Goal: Task Accomplishment & Management: Manage account settings

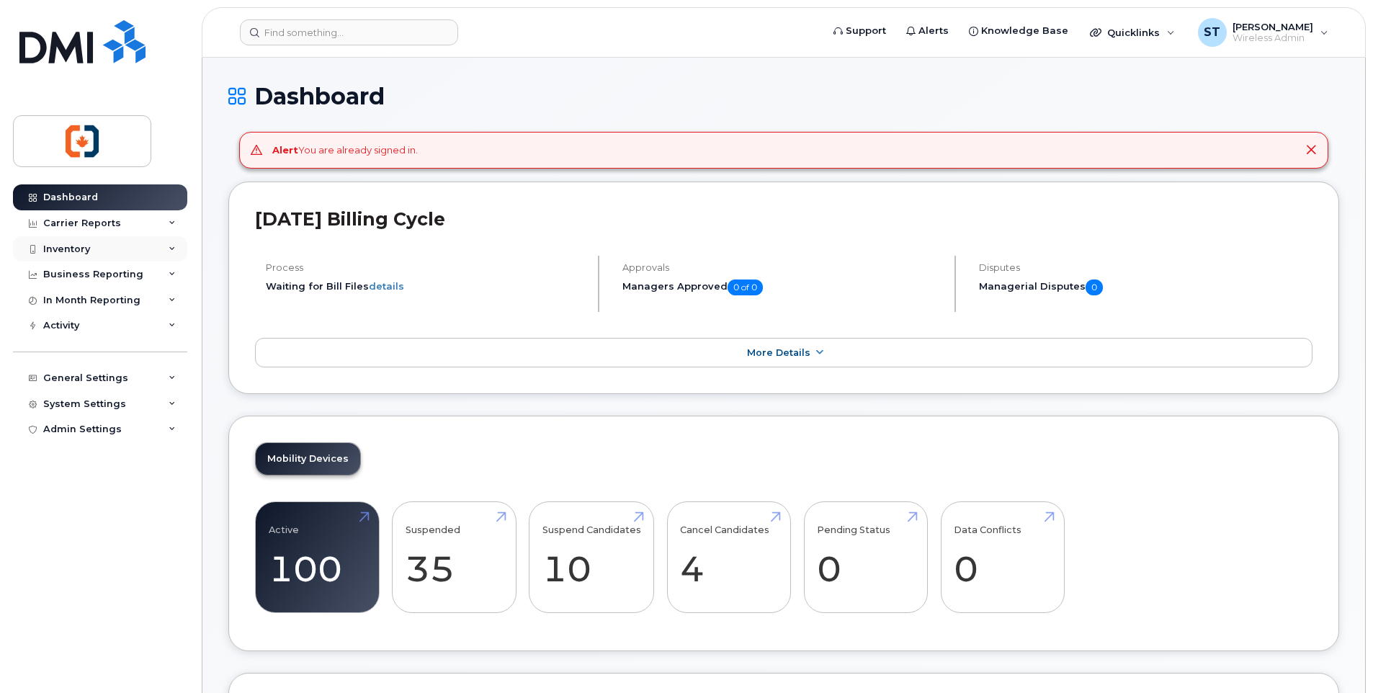
click at [77, 245] on div "Inventory" at bounding box center [66, 250] width 47 height 12
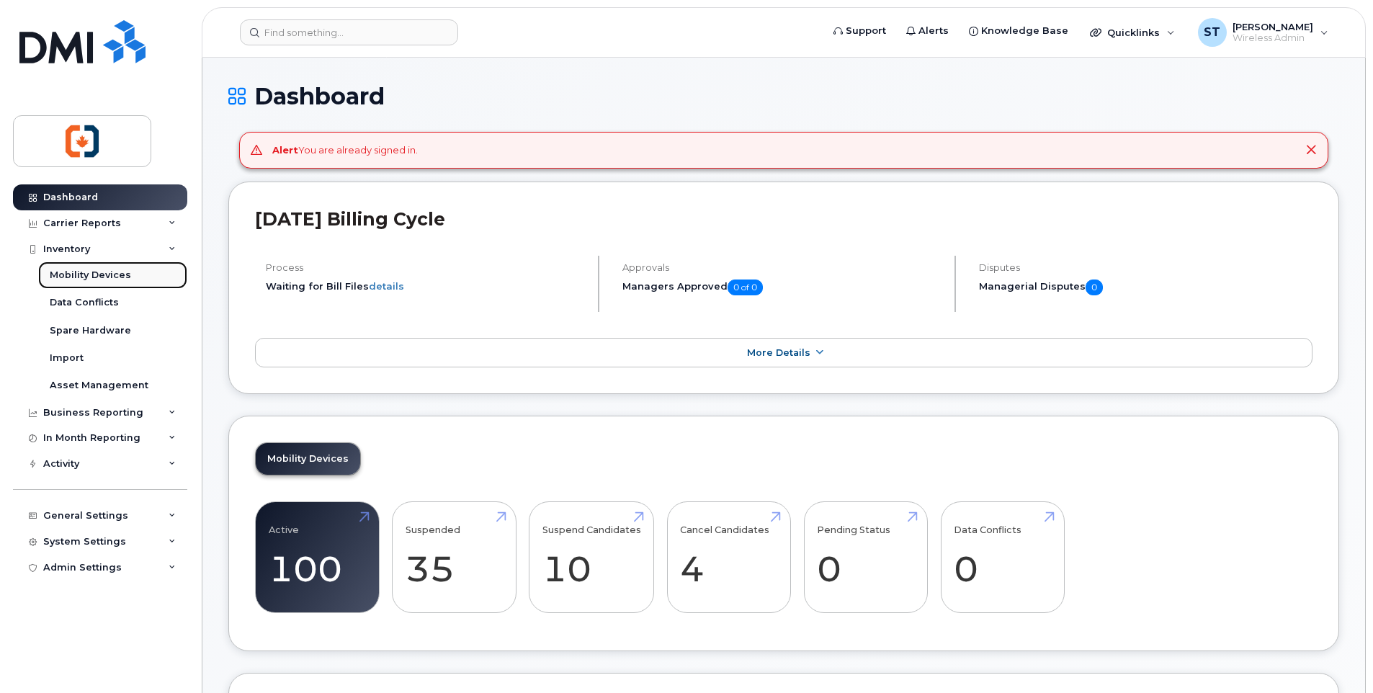
click at [77, 270] on div "Mobility Devices" at bounding box center [90, 275] width 81 height 13
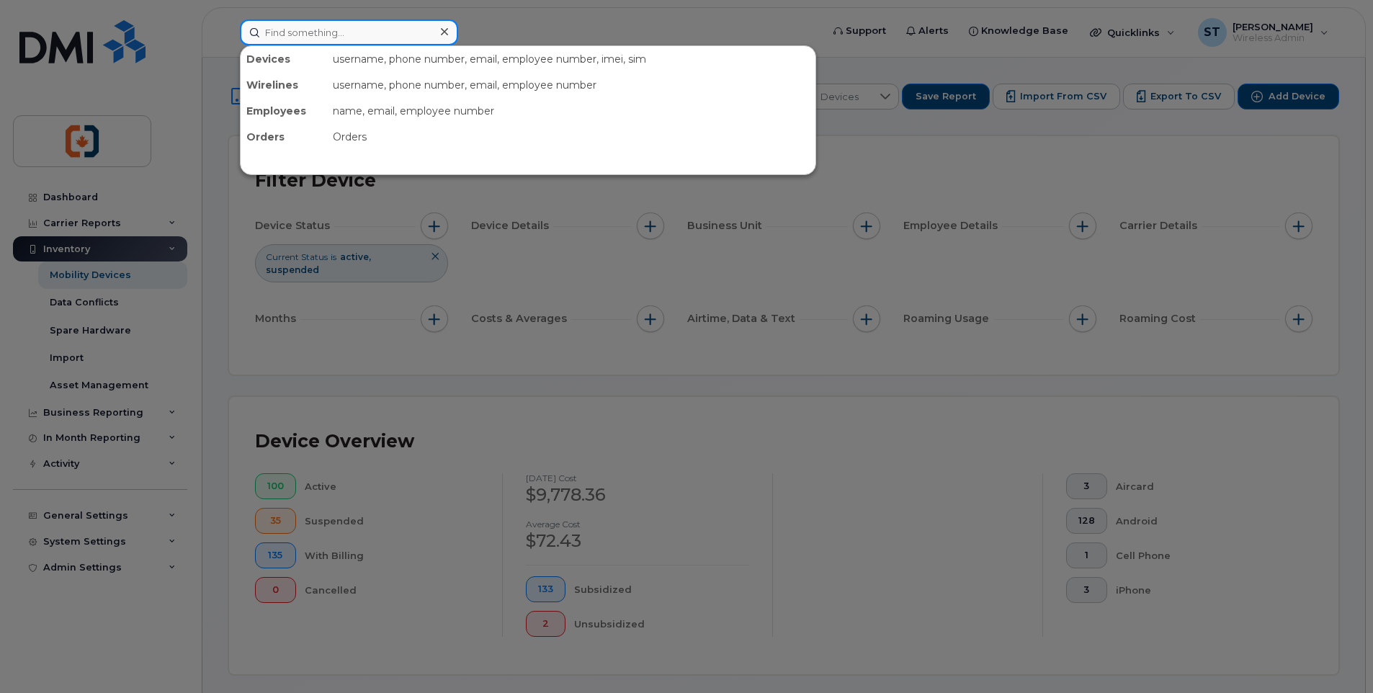
click at [343, 36] on input at bounding box center [349, 32] width 218 height 26
paste input "2507325099"
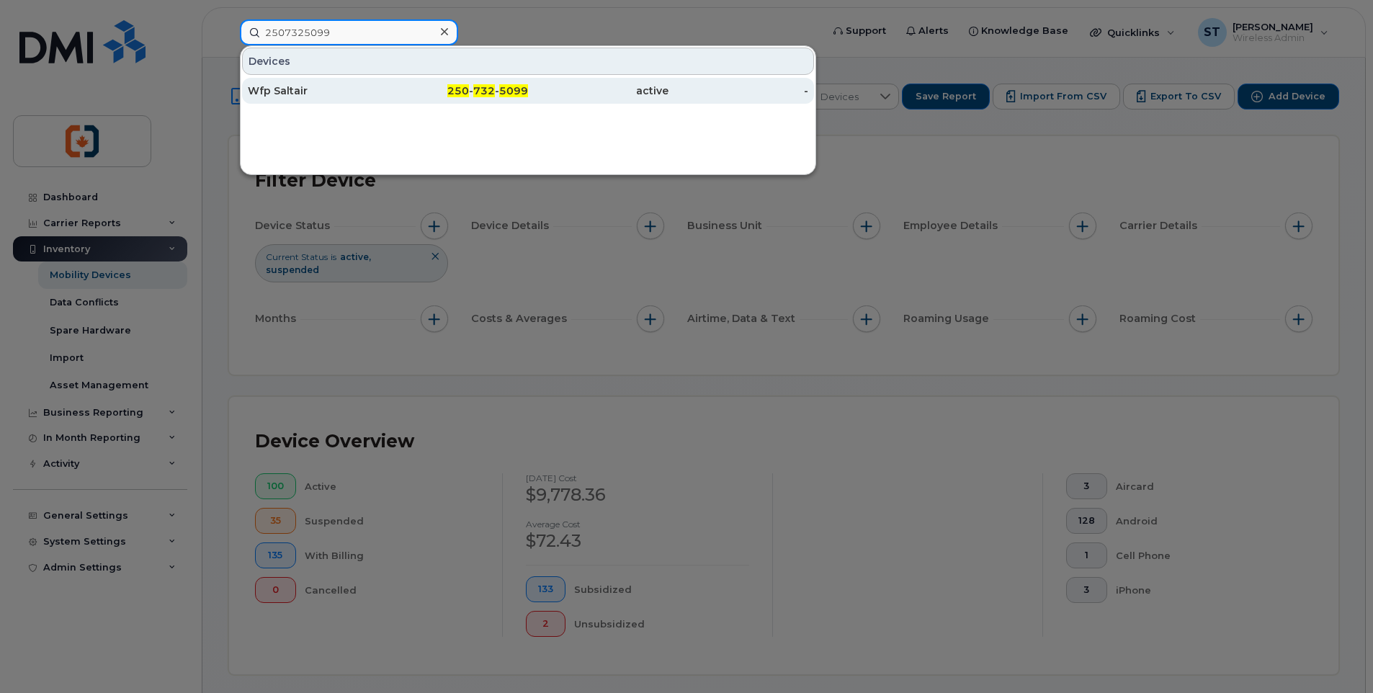
type input "2507325099"
click at [428, 93] on div "250 - 732 - 5099" at bounding box center [458, 91] width 141 height 14
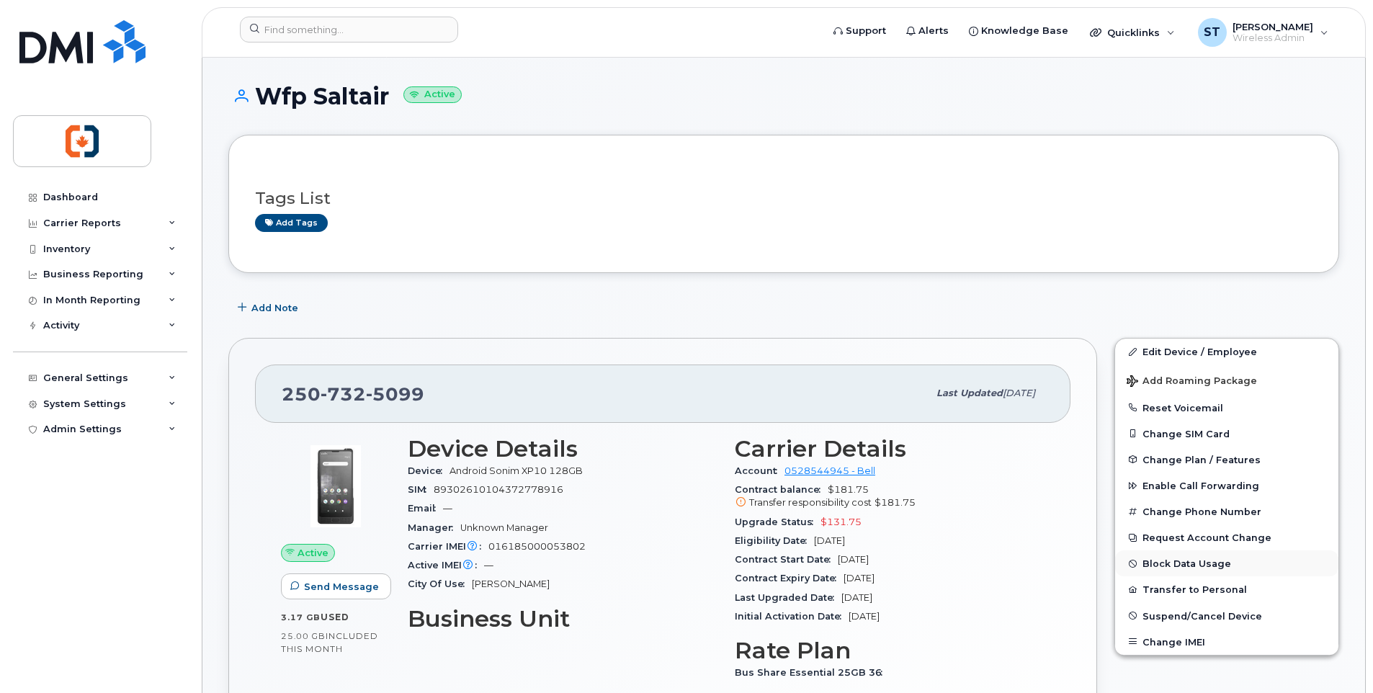
click at [1152, 564] on button "Block Data Usage" at bounding box center [1227, 564] width 223 height 26
select select
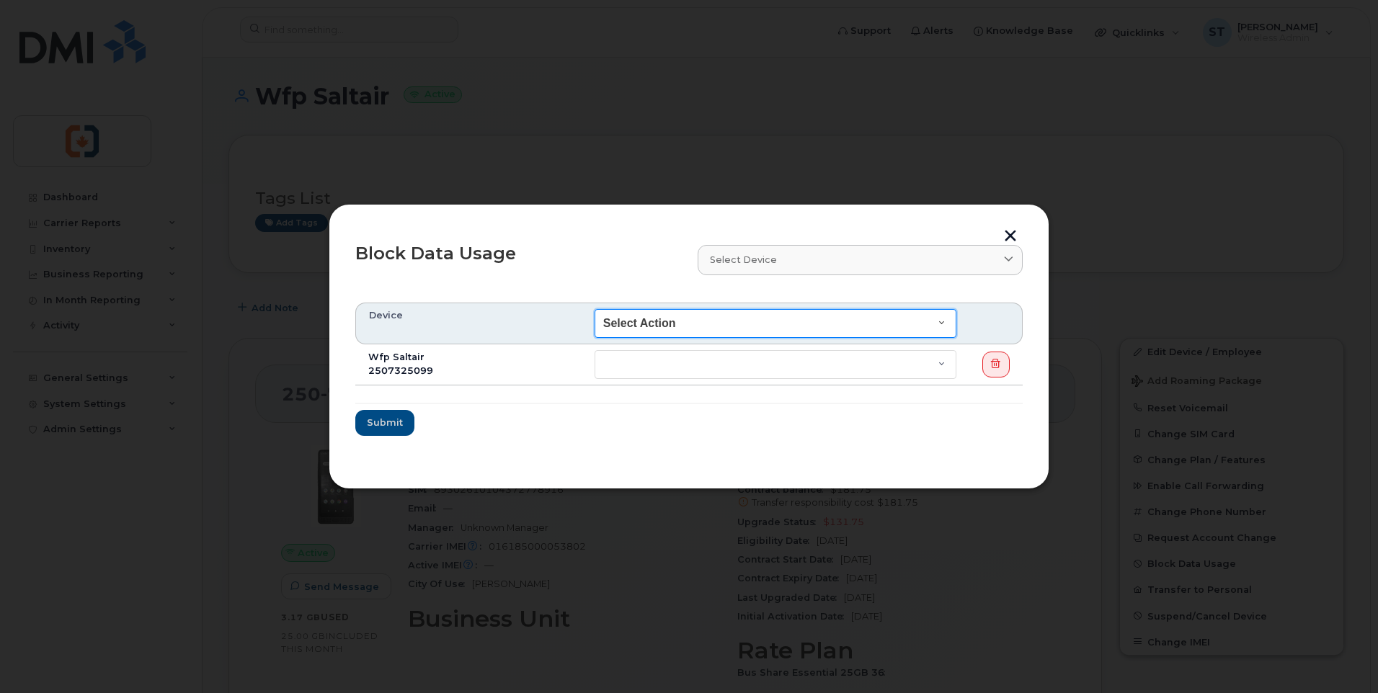
click at [649, 329] on select "Select Action End of Bill Cycle Indefinitely" at bounding box center [776, 323] width 362 height 29
select select "blocked_indefinitely"
click at [600, 309] on select "Select Action End of Bill Cycle Indefinitely" at bounding box center [776, 323] width 362 height 29
select select "blocked_indefinitely"
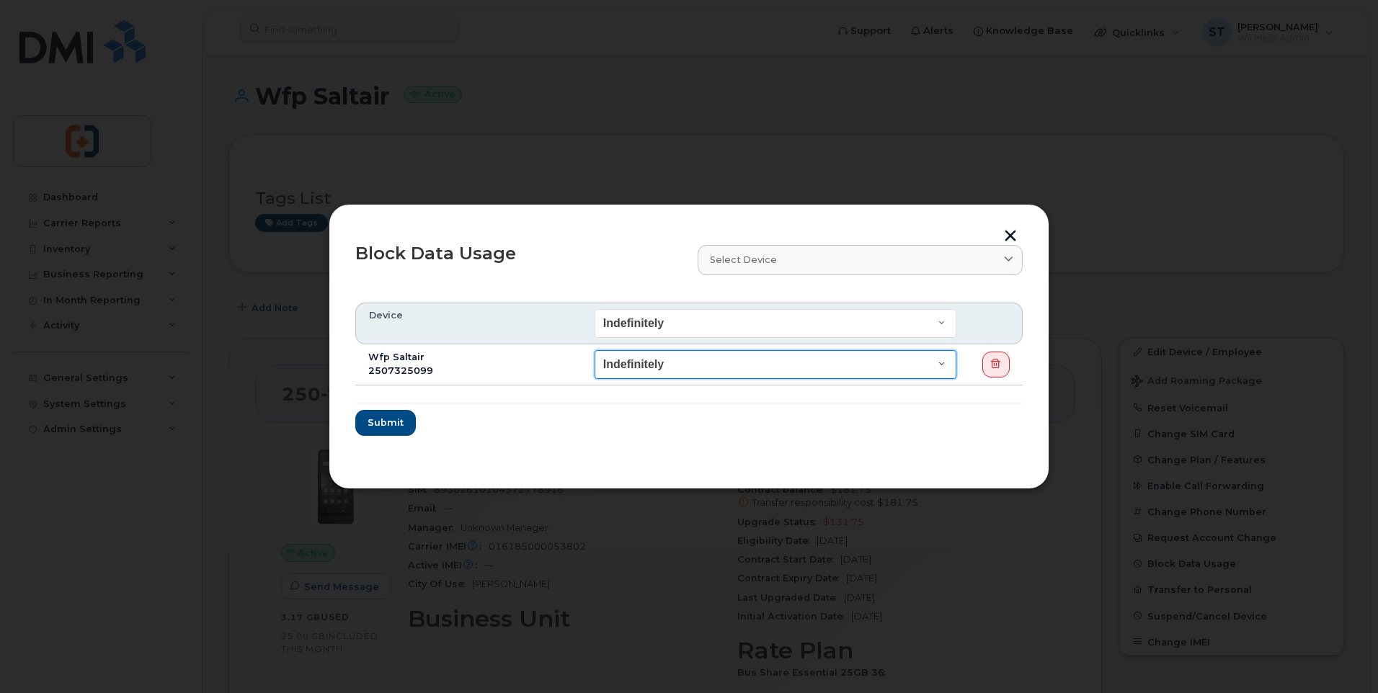
click at [678, 366] on select "End of Bill Cycle Indefinitely" at bounding box center [776, 364] width 362 height 29
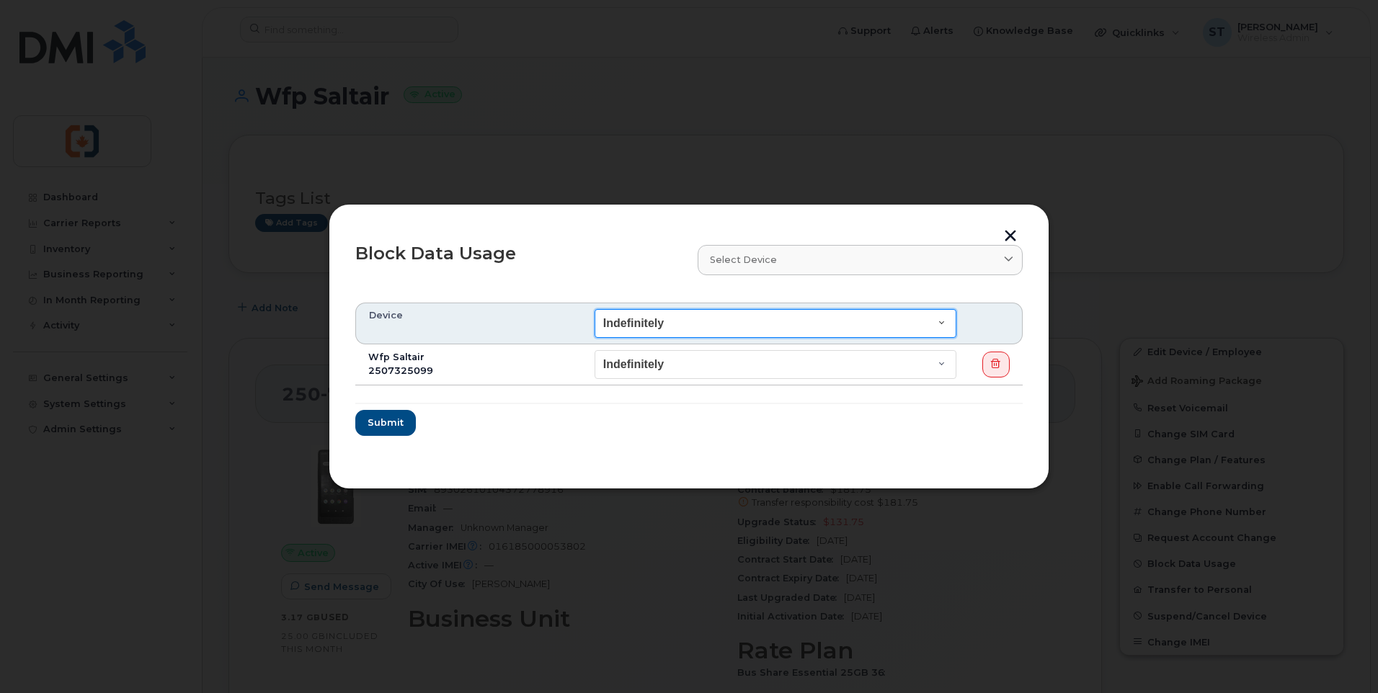
click at [669, 323] on select "Select Action End of Bill Cycle Indefinitely" at bounding box center [776, 323] width 362 height 29
select select "Select Action"
click at [600, 309] on select "Select Action End of Bill Cycle Indefinitely" at bounding box center [776, 323] width 362 height 29
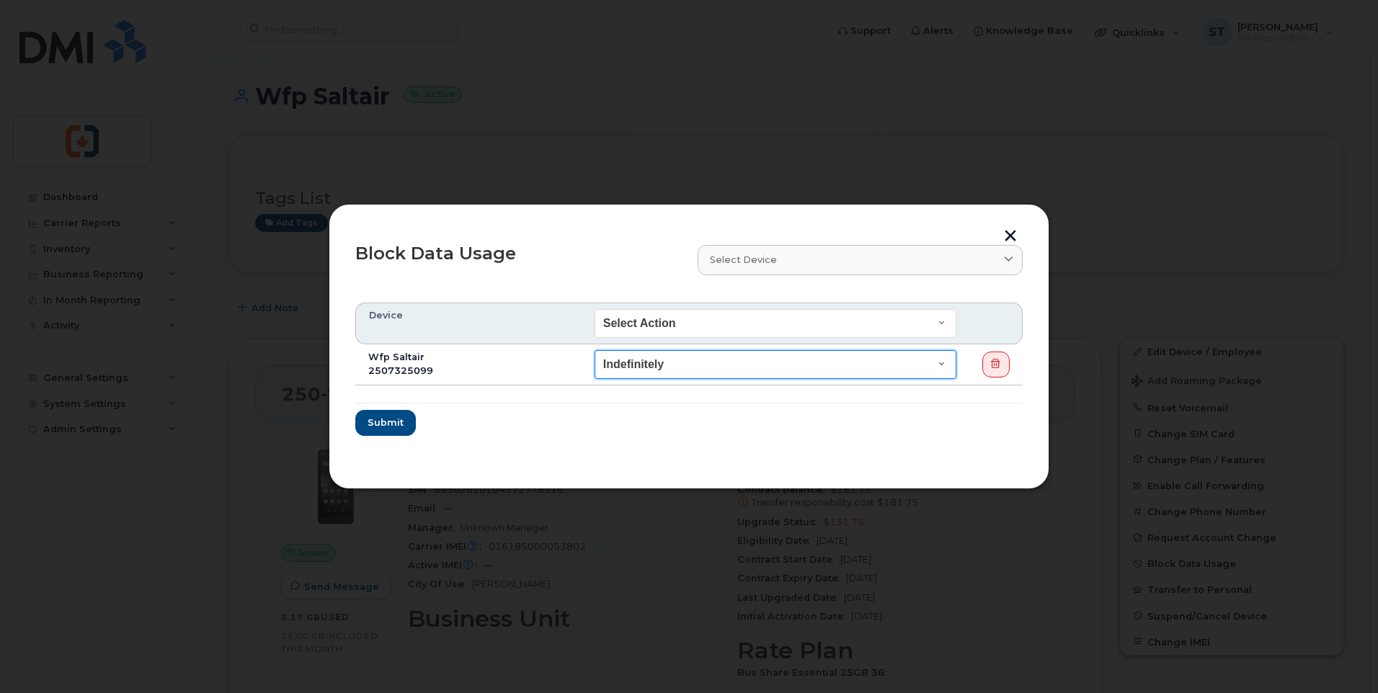
click at [664, 372] on select "End of Bill Cycle Indefinitely" at bounding box center [776, 364] width 362 height 29
click at [600, 350] on select "End of Bill Cycle Indefinitely" at bounding box center [776, 364] width 362 height 29
click at [1010, 230] on button "button" at bounding box center [1010, 237] width 22 height 15
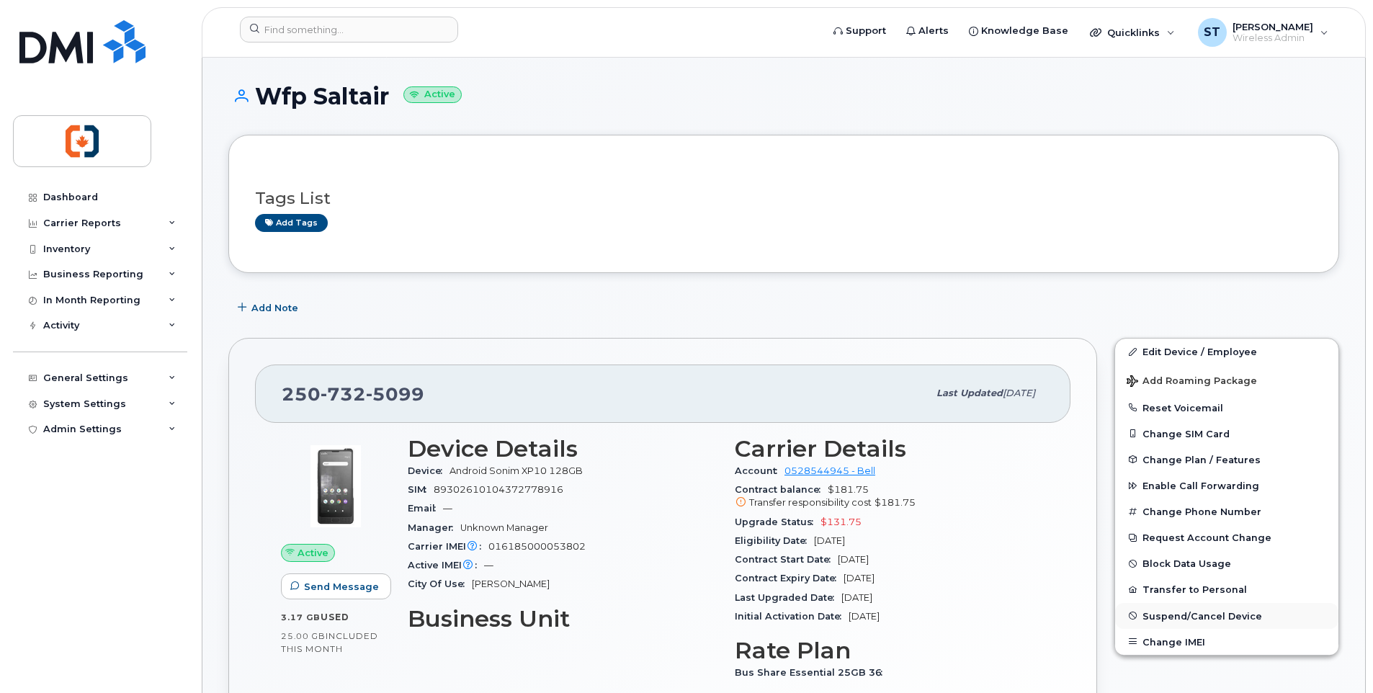
click at [1206, 618] on span "Suspend/Cancel Device" at bounding box center [1203, 615] width 120 height 11
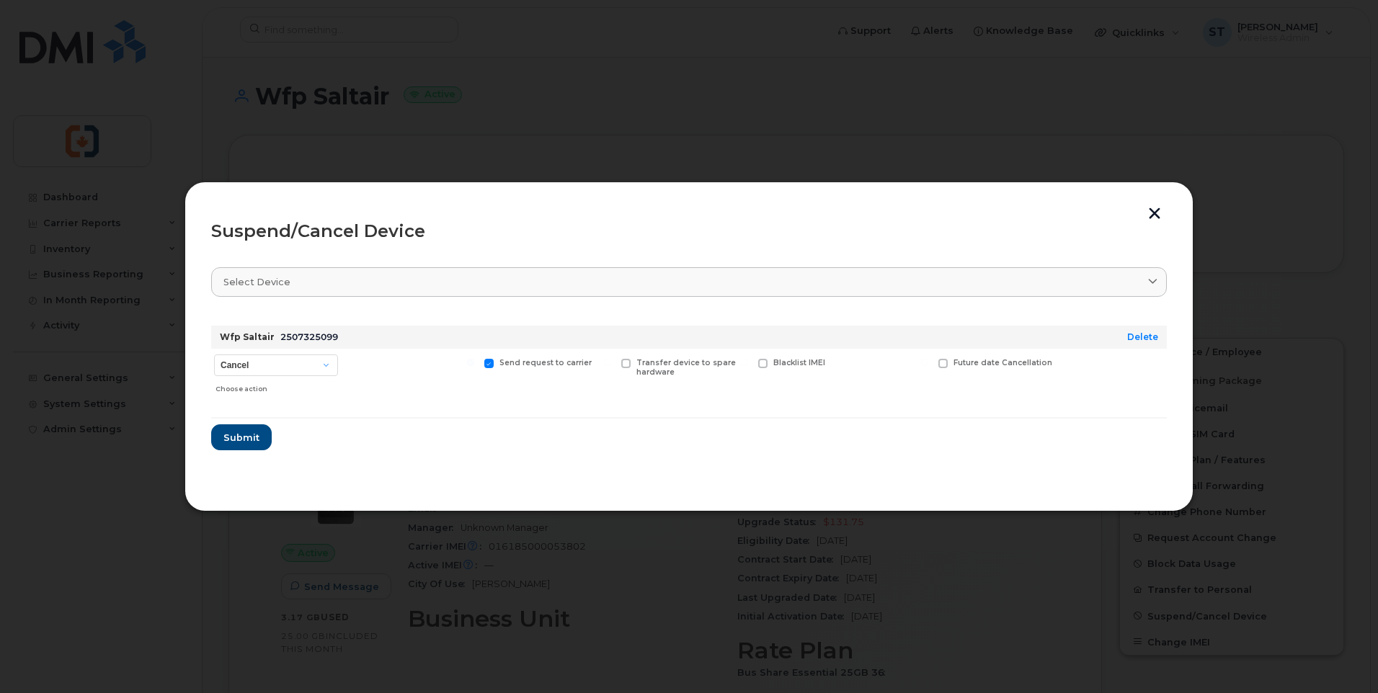
click at [286, 378] on div "Choose action" at bounding box center [276, 386] width 123 height 17
click at [277, 370] on select "Cancel Suspend - Extend Suspension Suspend - Reduced Rate Suspend - Full Rate S…" at bounding box center [276, 366] width 124 height 22
select select "[object Object]"
click at [214, 355] on select "Cancel Suspend - Extend Suspension Suspend - Reduced Rate Suspend - Full Rate S…" at bounding box center [276, 366] width 124 height 22
click at [231, 442] on span "Submit" at bounding box center [241, 438] width 36 height 14
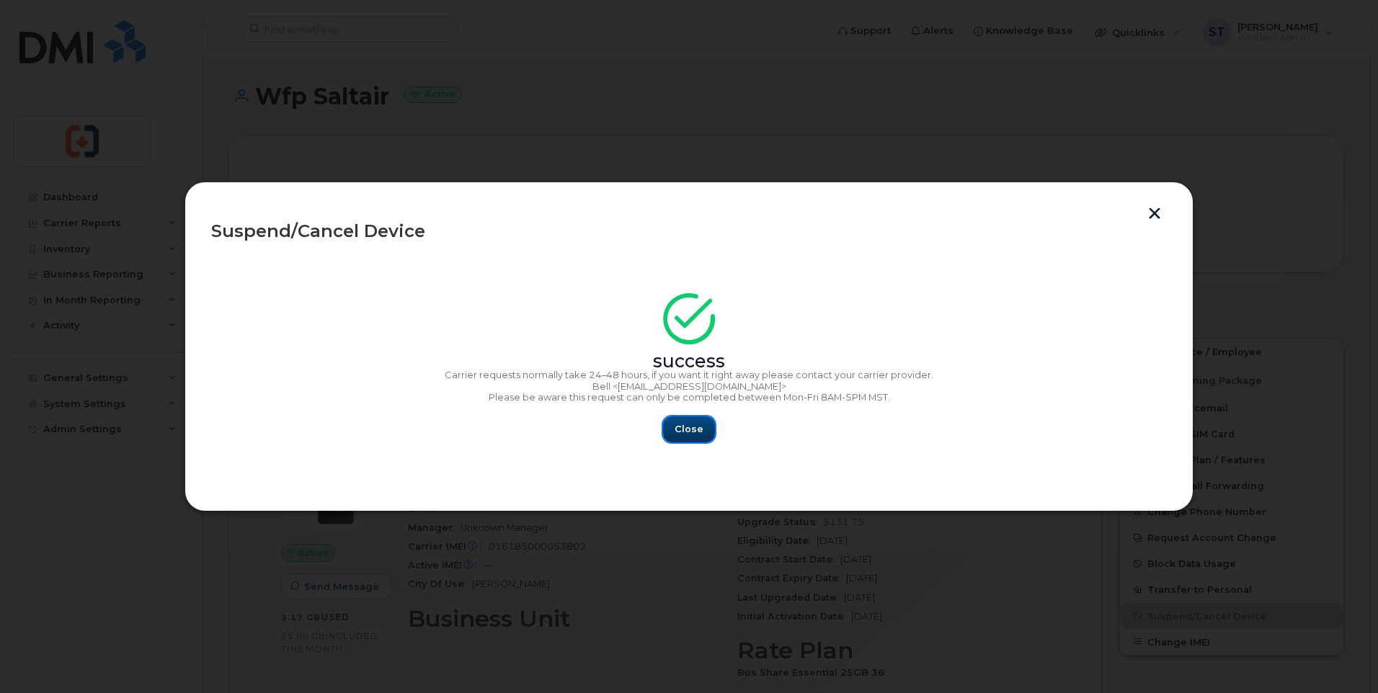
click at [685, 435] on span "Close" at bounding box center [688, 429] width 29 height 14
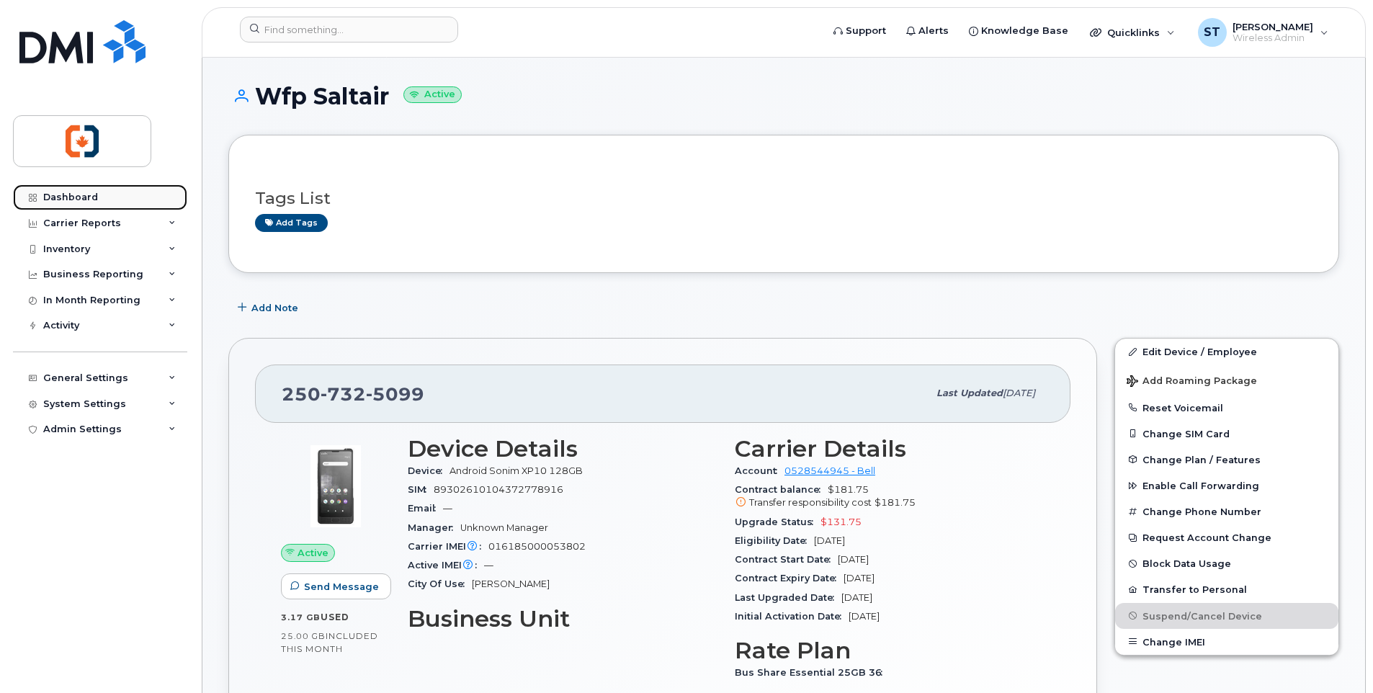
click at [81, 197] on div "Dashboard" at bounding box center [70, 198] width 55 height 12
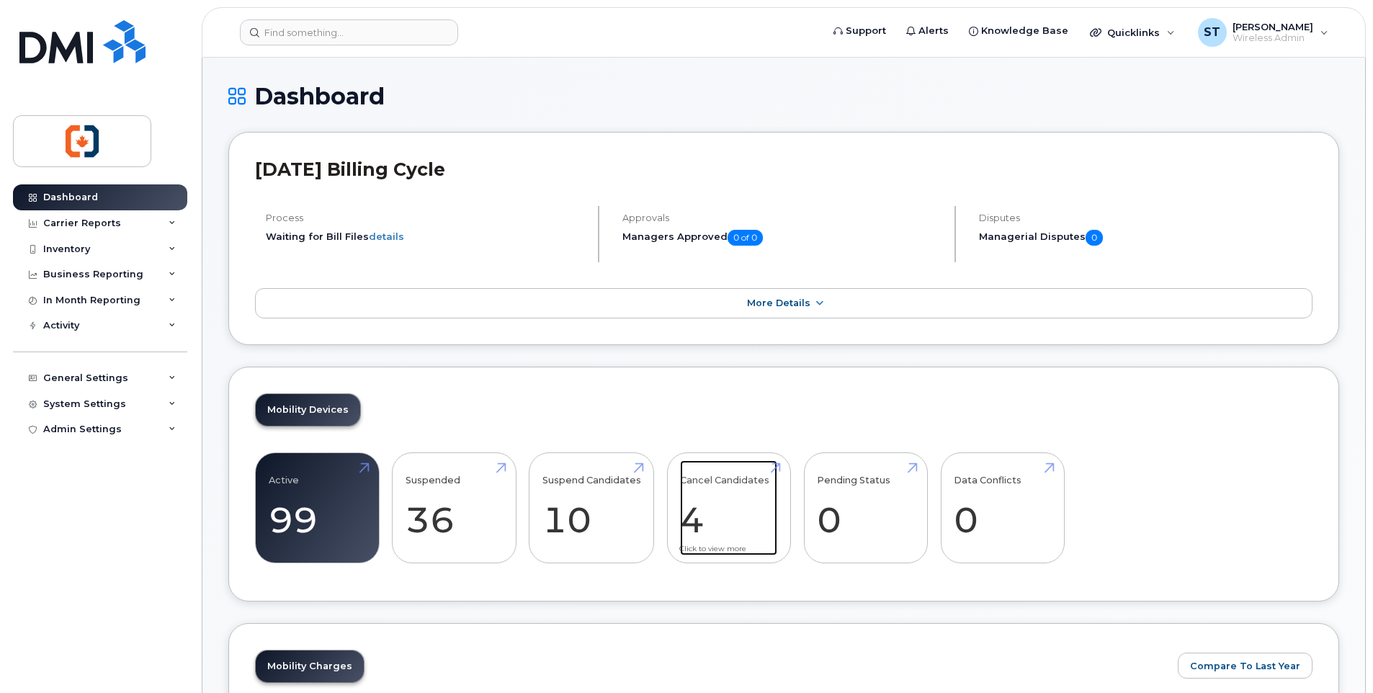
click at [686, 512] on link "Cancel Candidates 4" at bounding box center [728, 507] width 97 height 95
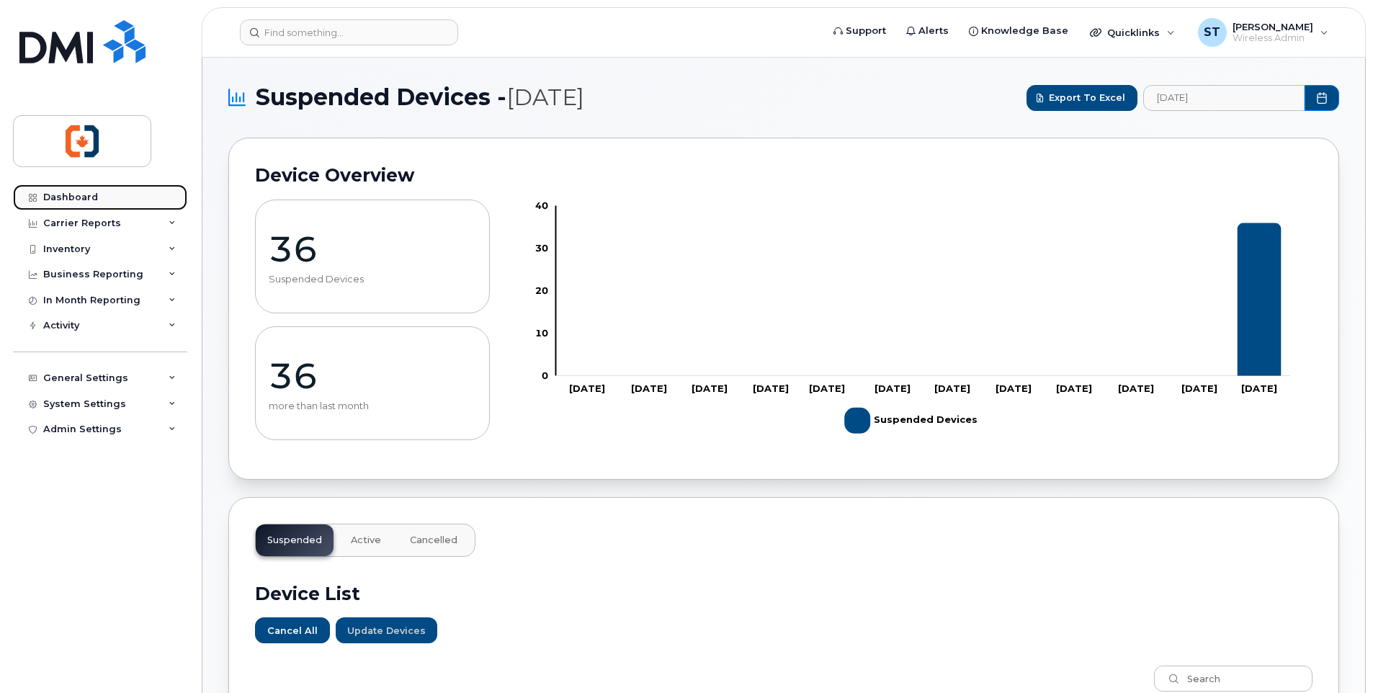
click at [89, 197] on div "Dashboard" at bounding box center [70, 198] width 55 height 12
